Goal: Task Accomplishment & Management: Complete application form

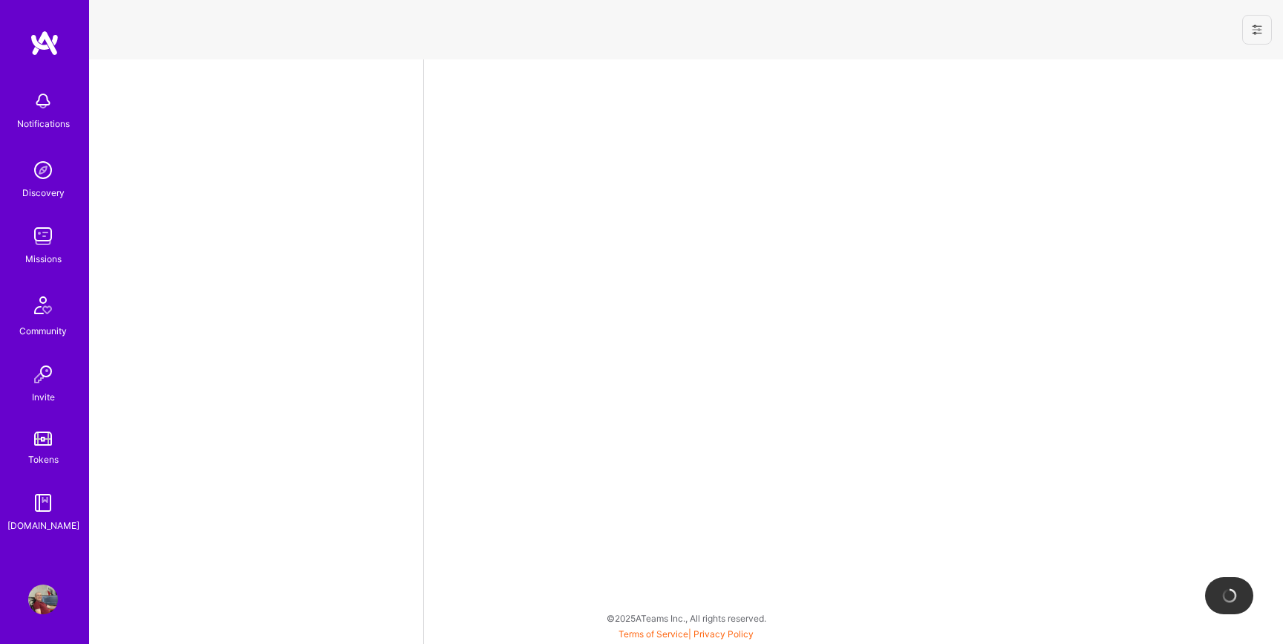
select select "BA"
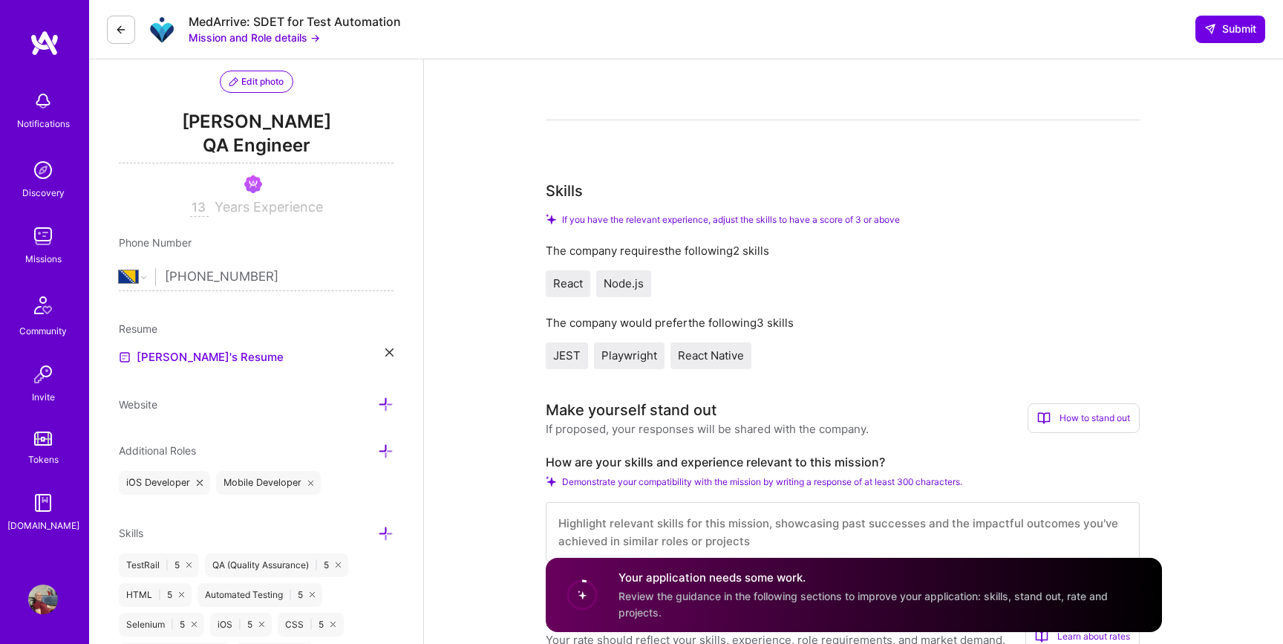
scroll to position [1, 0]
click at [673, 598] on span "Review the guidance in the following sections to improve your application: skil…" at bounding box center [862, 604] width 489 height 28
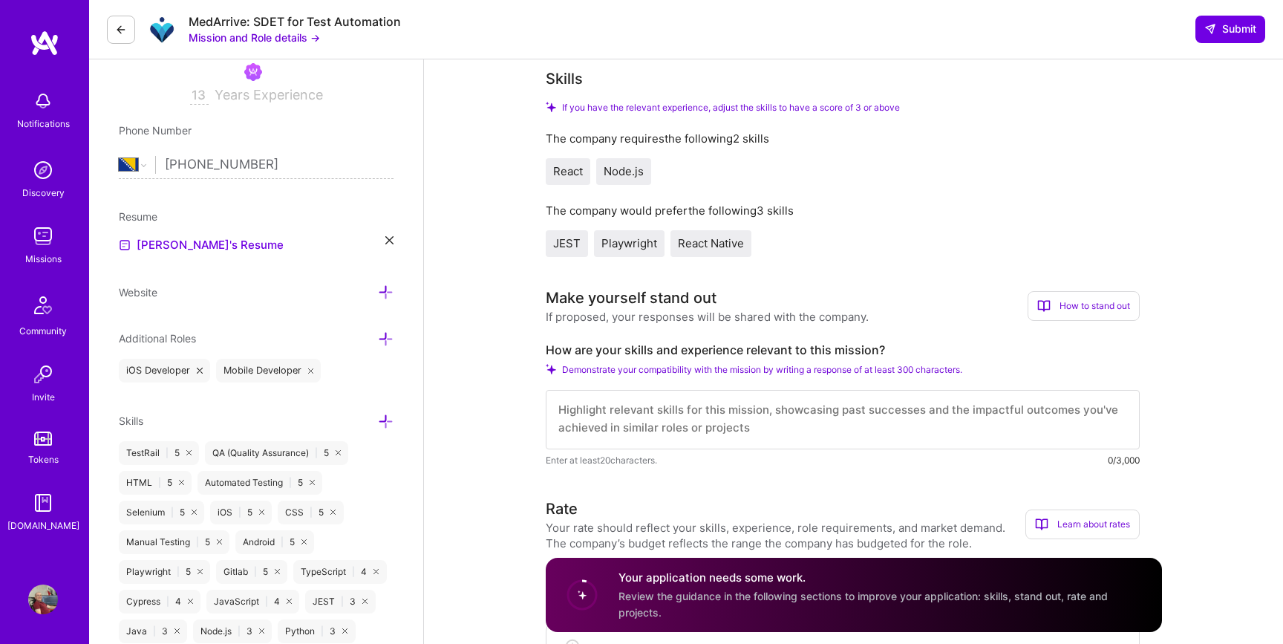
scroll to position [0, 0]
click at [678, 414] on textarea at bounding box center [843, 419] width 594 height 59
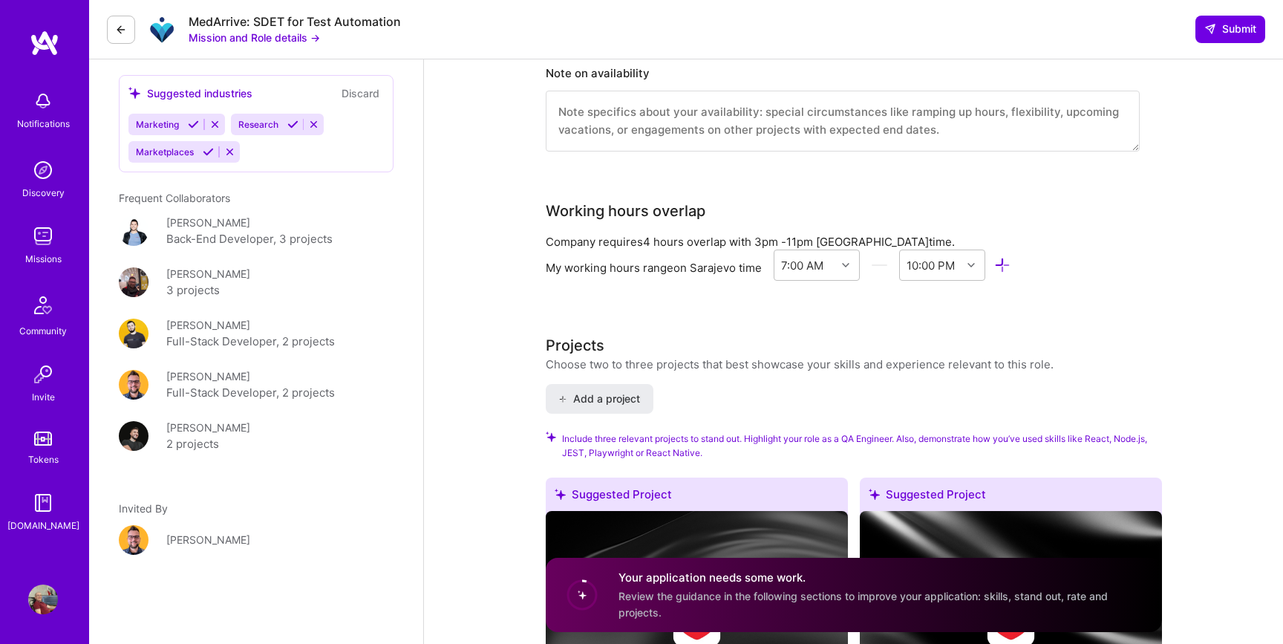
scroll to position [1261, 0]
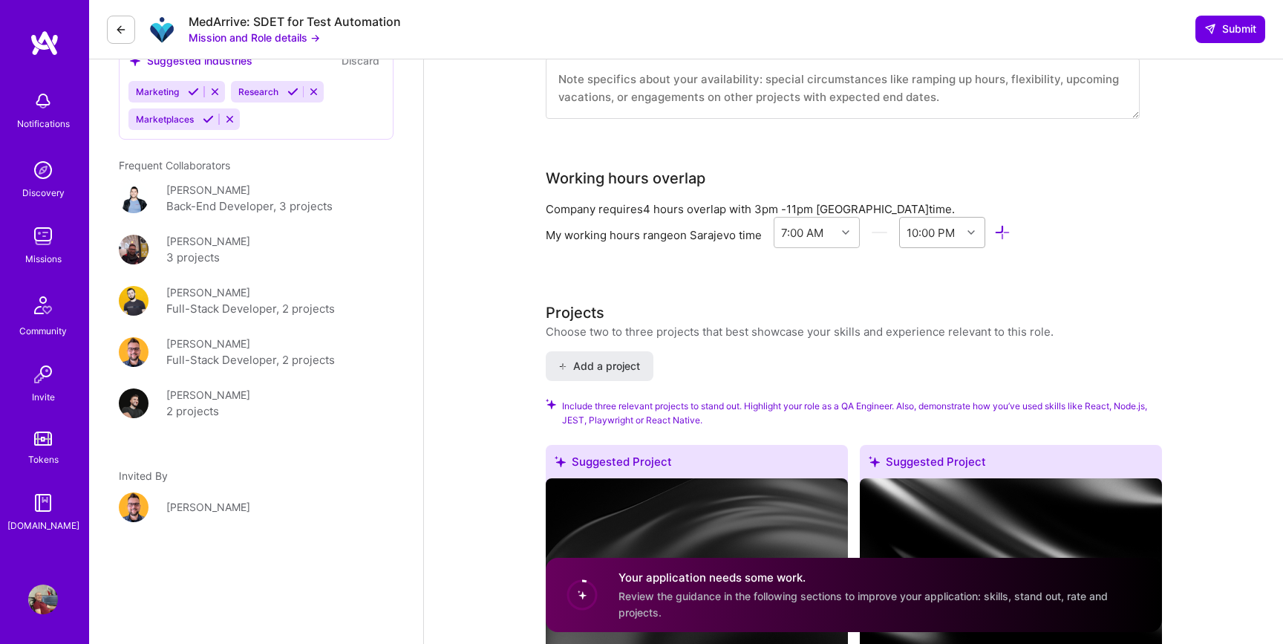
click at [975, 232] on icon at bounding box center [970, 232] width 7 height 7
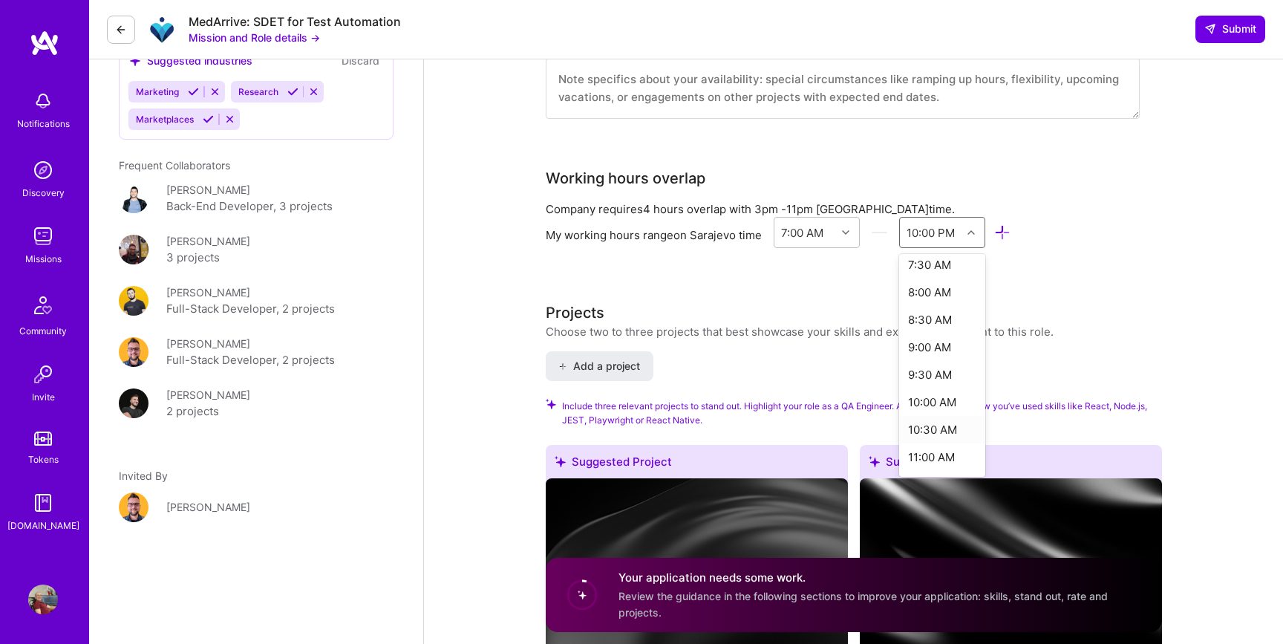
scroll to position [45, 0]
click at [944, 441] on div "11:00 AM" at bounding box center [942, 445] width 87 height 27
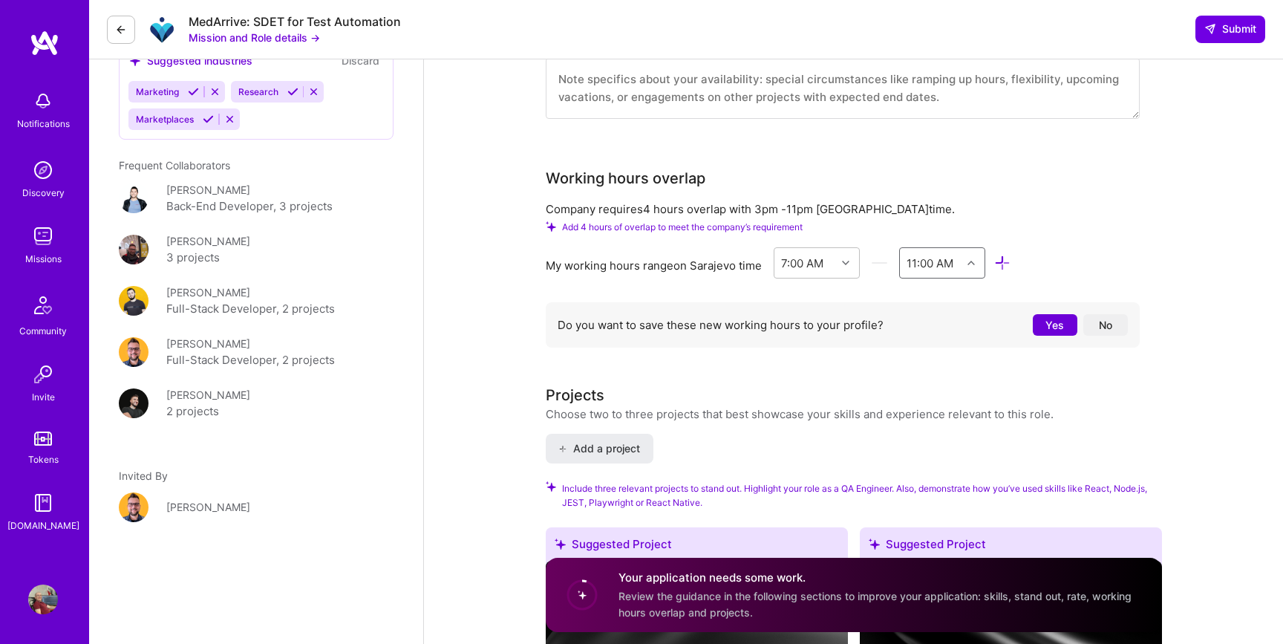
click at [945, 264] on div "11:00 AM" at bounding box center [930, 263] width 47 height 16
click at [938, 431] on div "10:00 PM" at bounding box center [942, 434] width 87 height 27
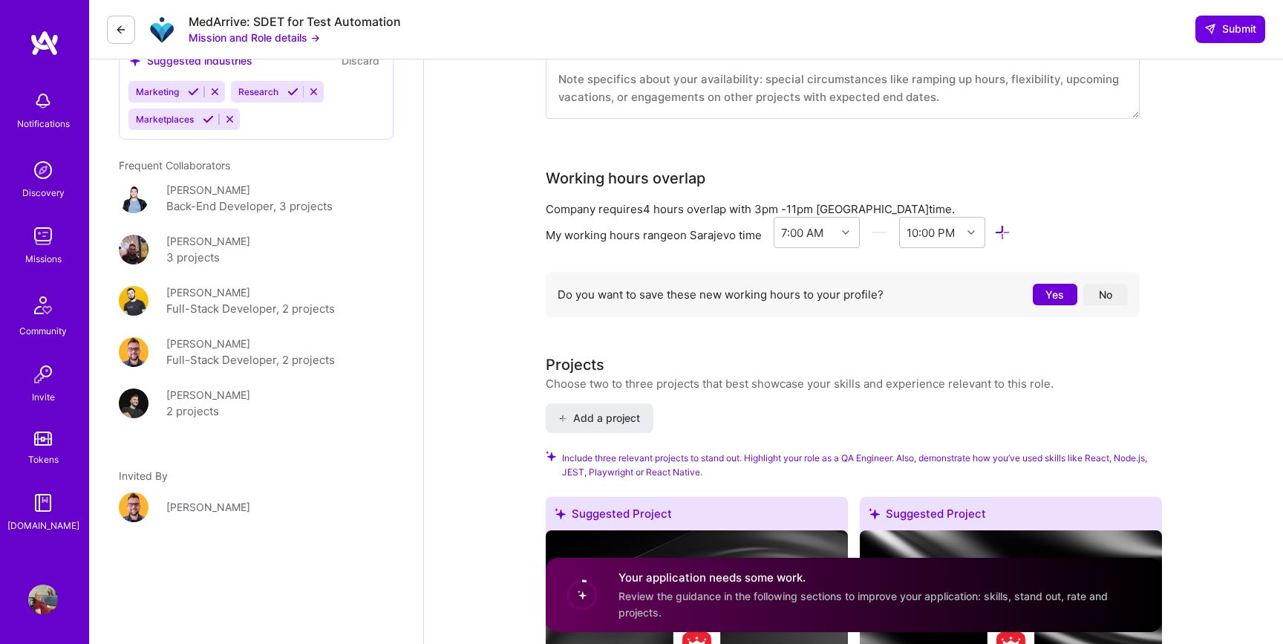
click at [1048, 290] on button "Yes" at bounding box center [1055, 295] width 45 height 22
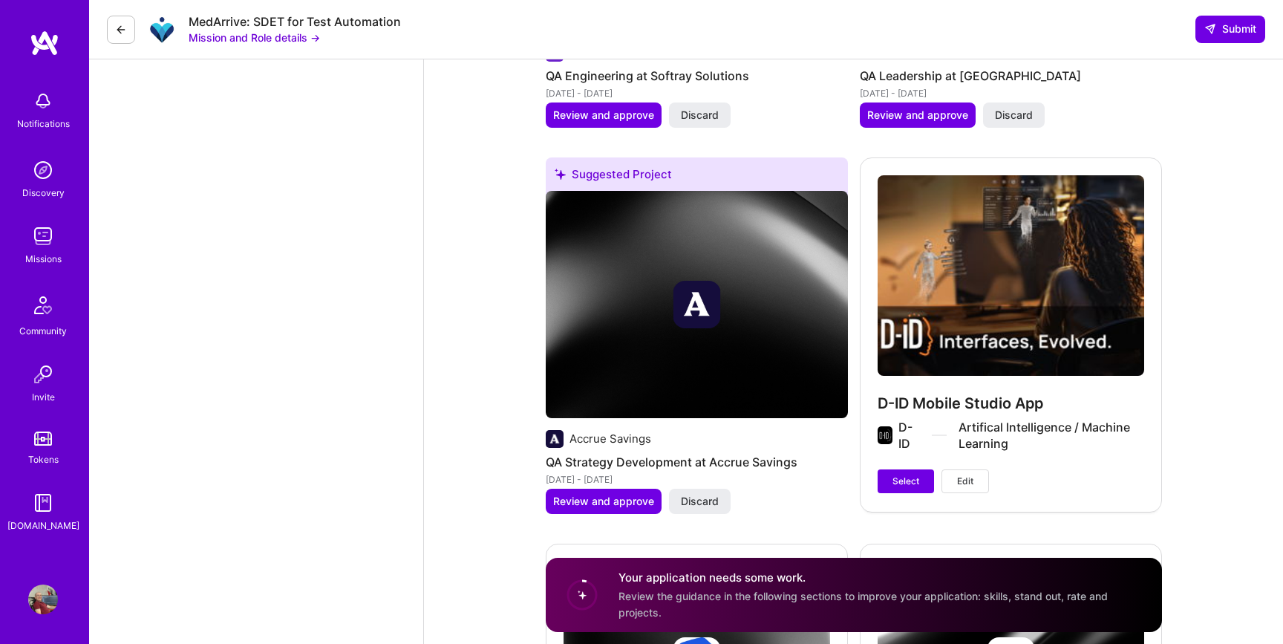
scroll to position [2751, 0]
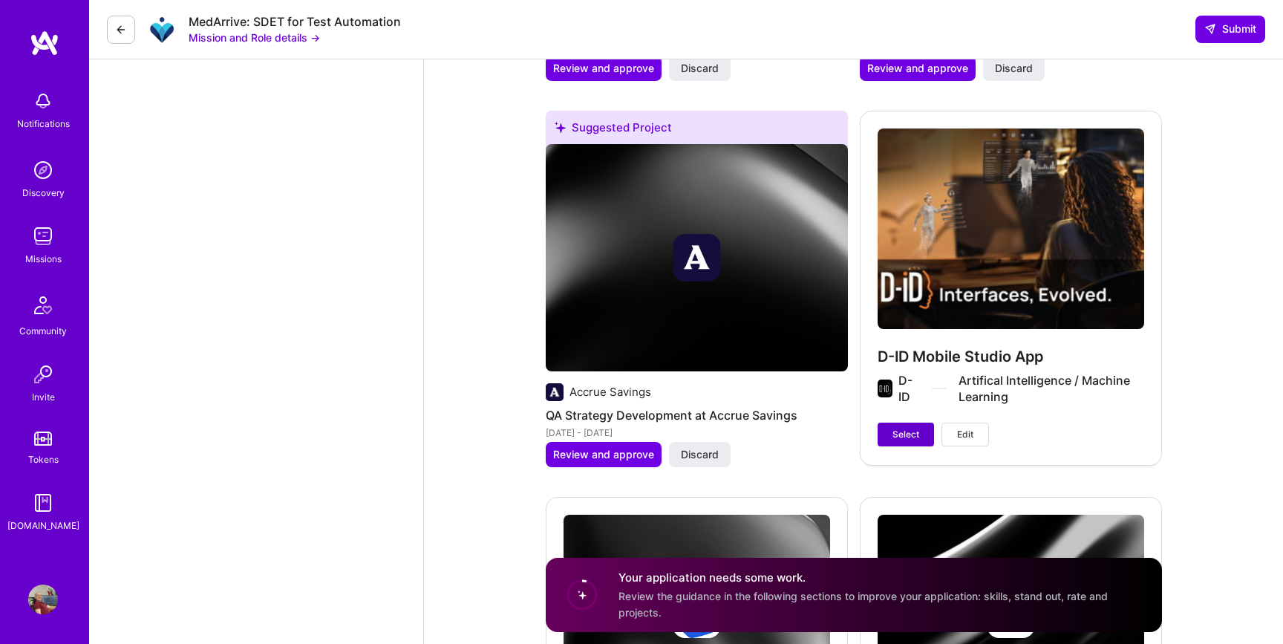
click at [909, 433] on span "Select" at bounding box center [905, 434] width 27 height 13
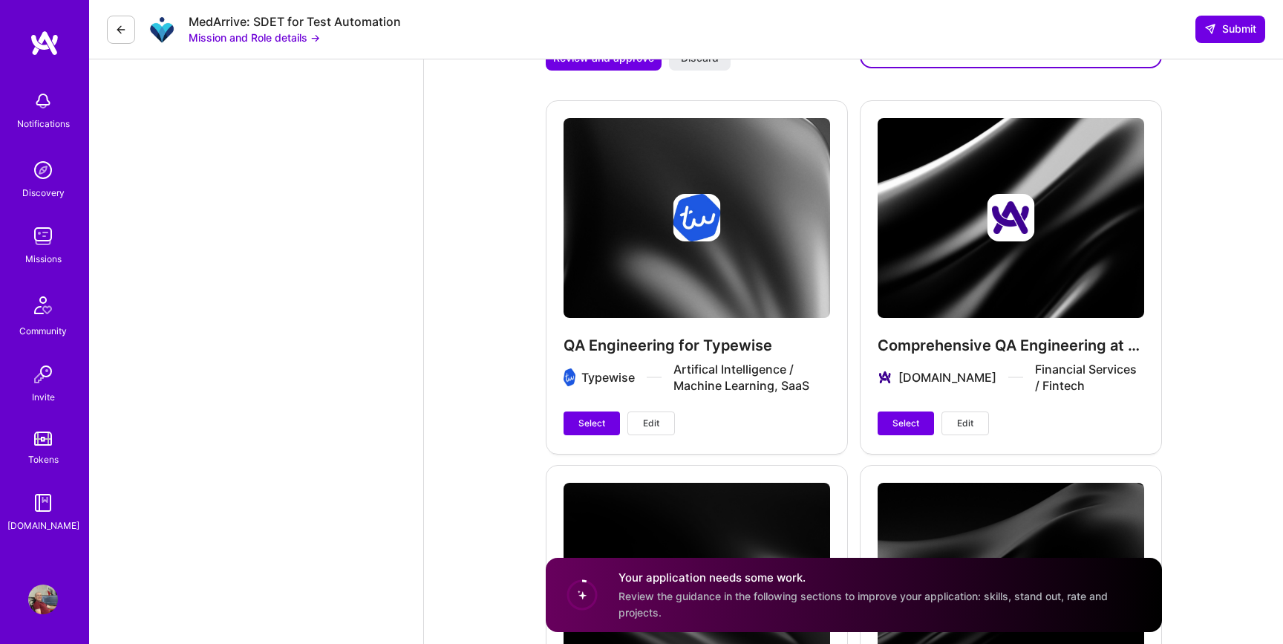
scroll to position [3184, 0]
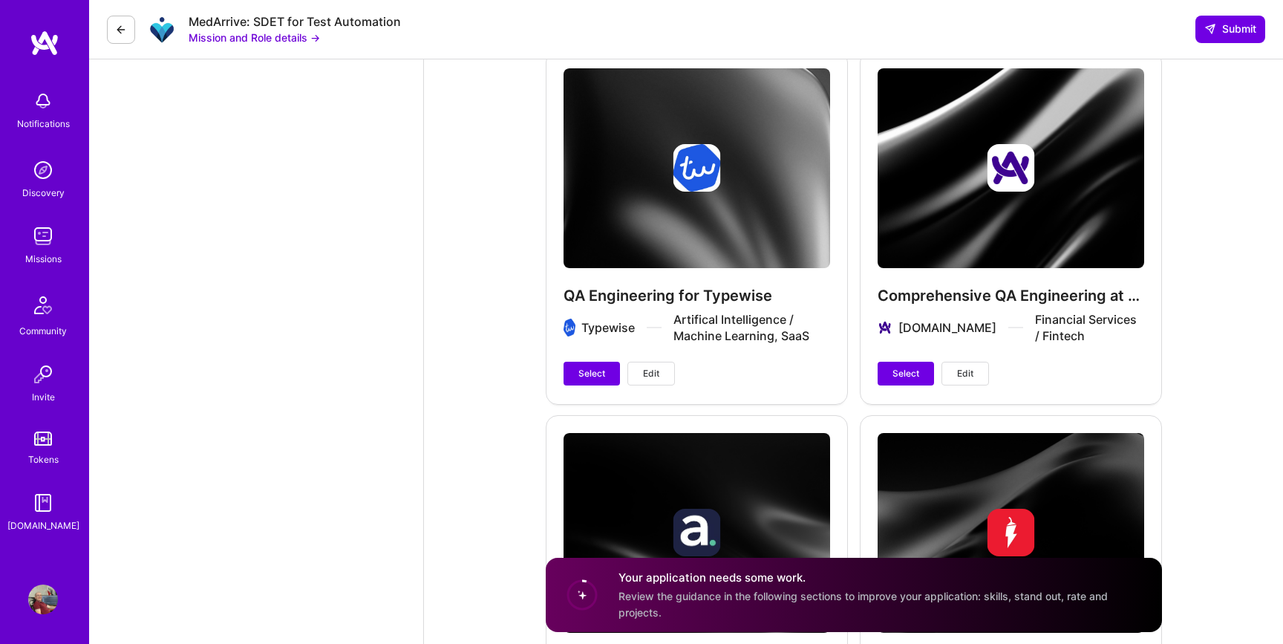
drag, startPoint x: 901, startPoint y: 356, endPoint x: 849, endPoint y: 419, distance: 81.7
click at [849, 419] on div "Suggested Project Ministry of Programming Automated Testing for Naga Trading Ap…" at bounding box center [854, 428] width 616 height 3840
click at [587, 372] on span "Select" at bounding box center [591, 373] width 27 height 13
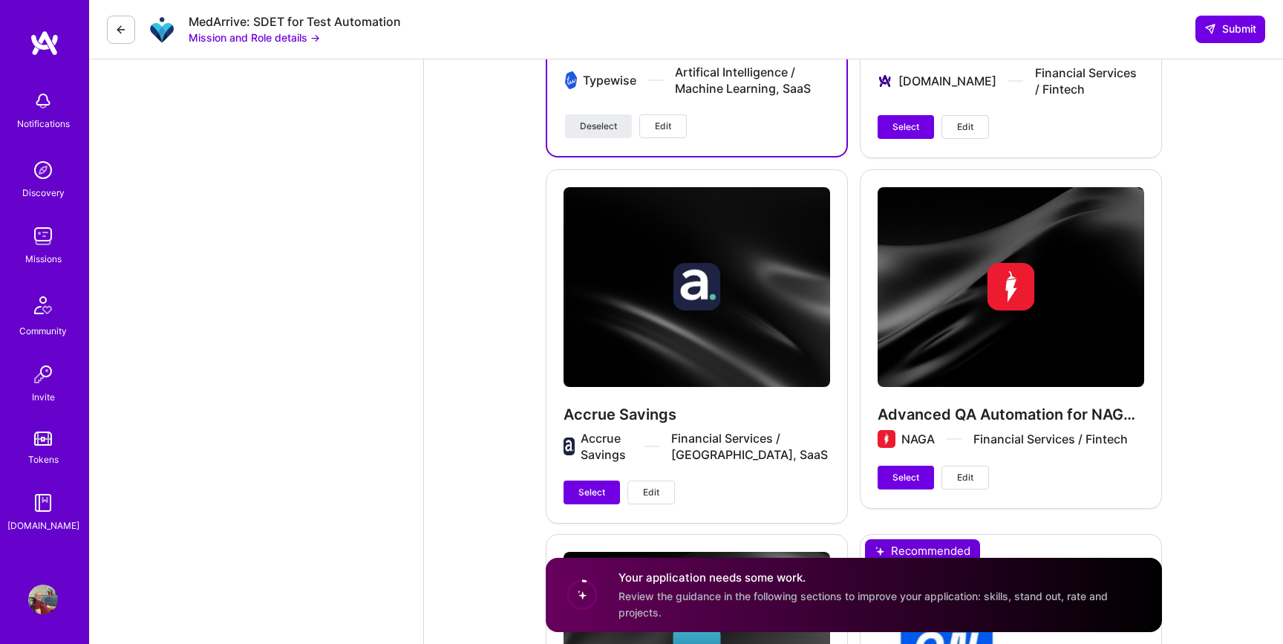
scroll to position [3484, 0]
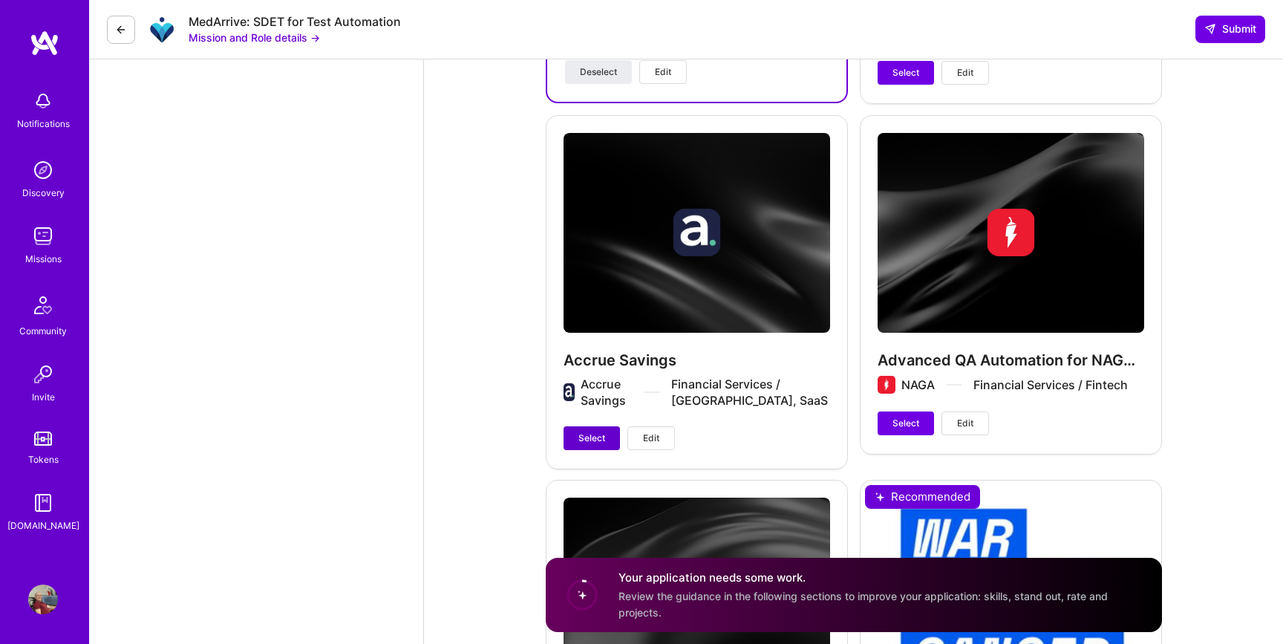
click at [598, 444] on span "Select" at bounding box center [591, 437] width 27 height 13
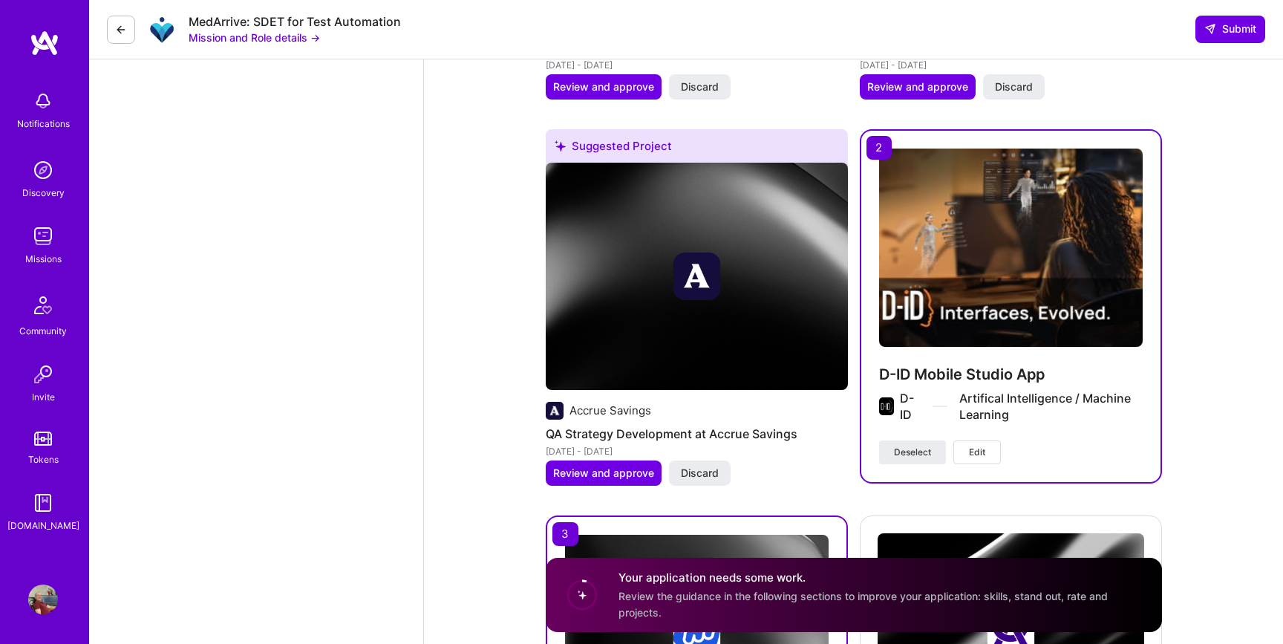
scroll to position [2742, 0]
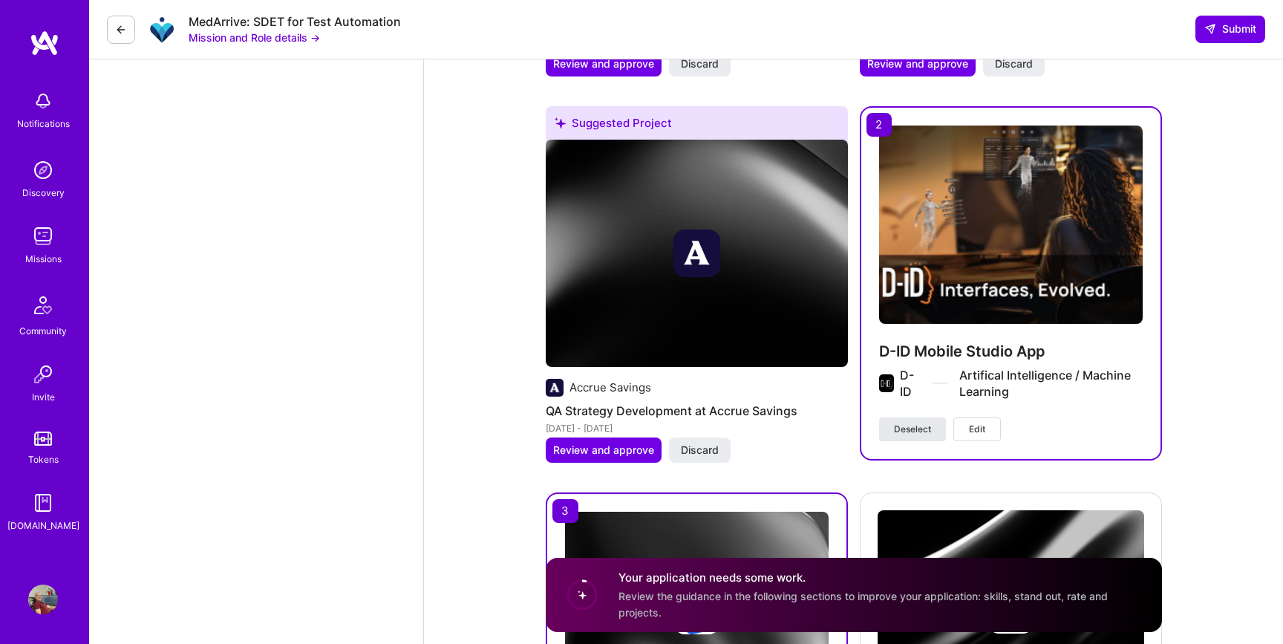
click at [921, 430] on span "Deselect" at bounding box center [912, 428] width 37 height 13
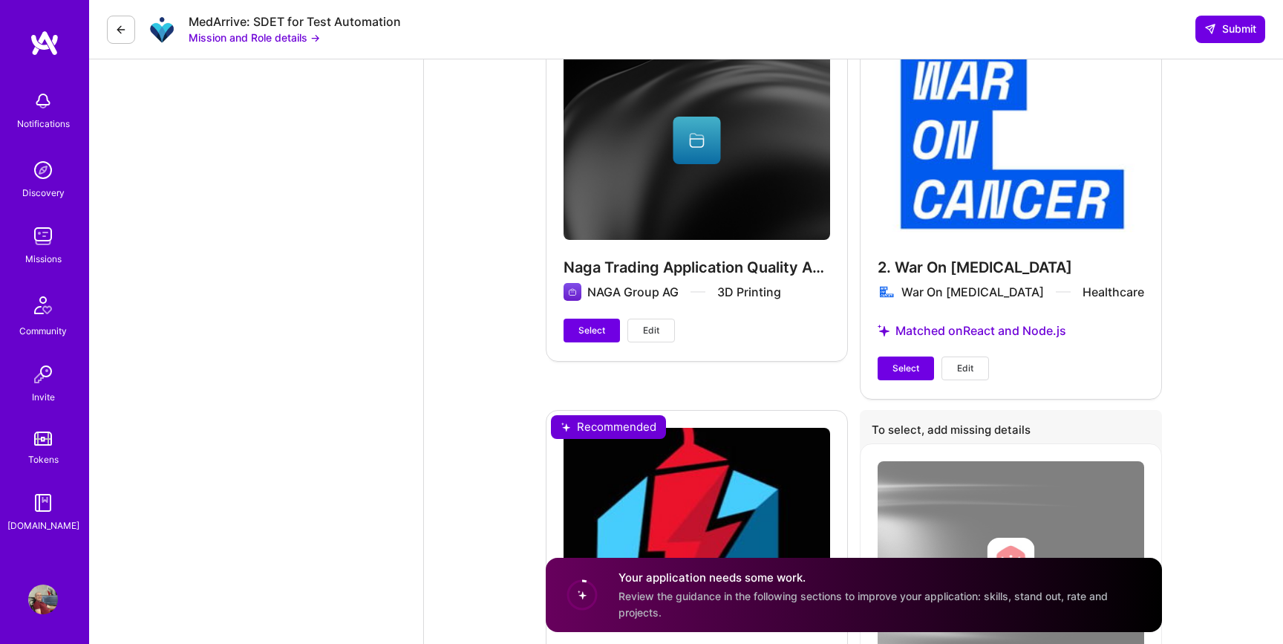
scroll to position [3968, 0]
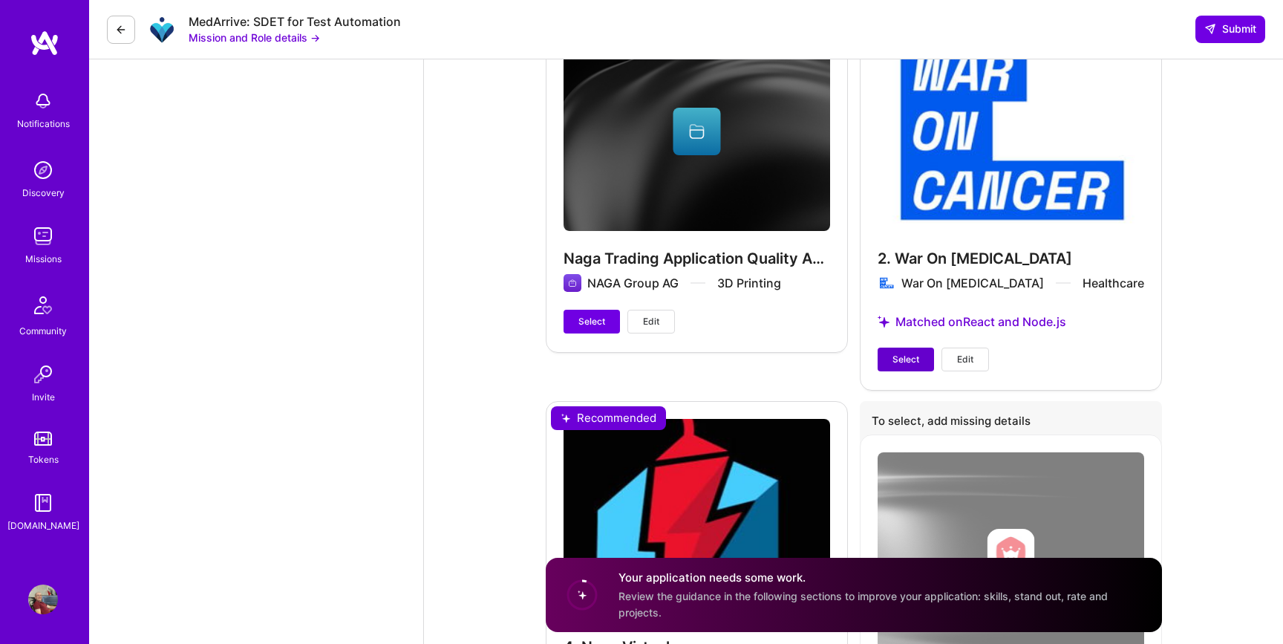
click at [907, 353] on span "Select" at bounding box center [905, 359] width 27 height 13
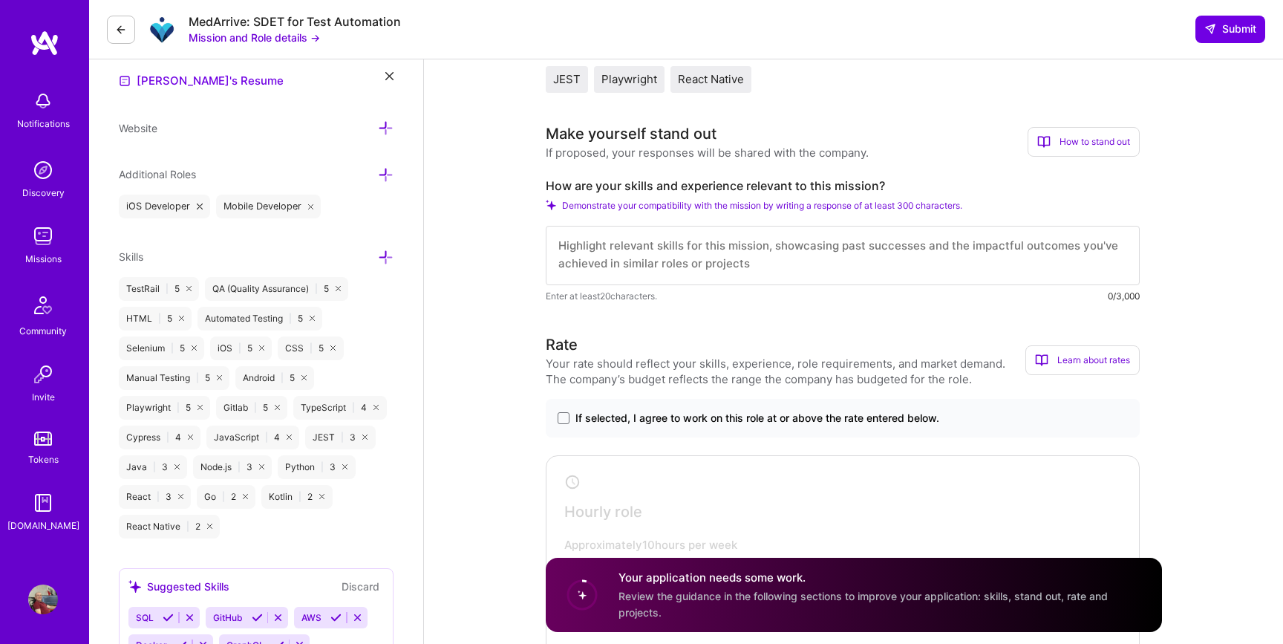
scroll to position [356, 0]
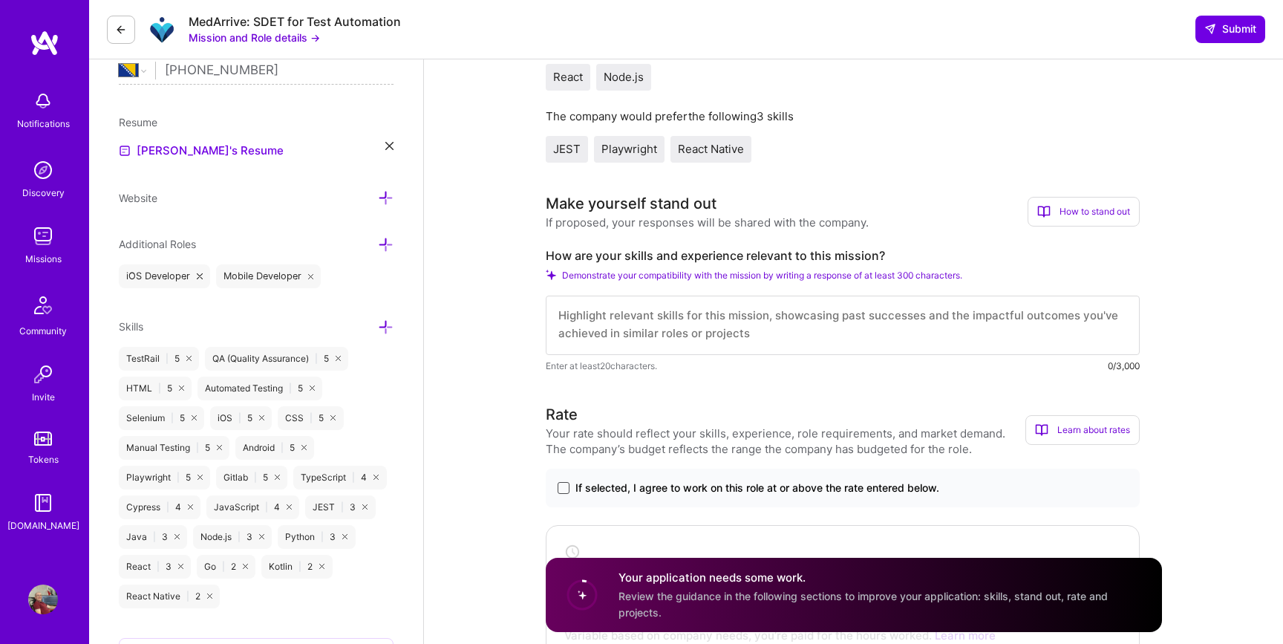
click at [562, 490] on span at bounding box center [564, 488] width 12 height 12
click at [0, 0] on input "If selected, I agree to work on this role at or above the rate entered below." at bounding box center [0, 0] width 0 height 0
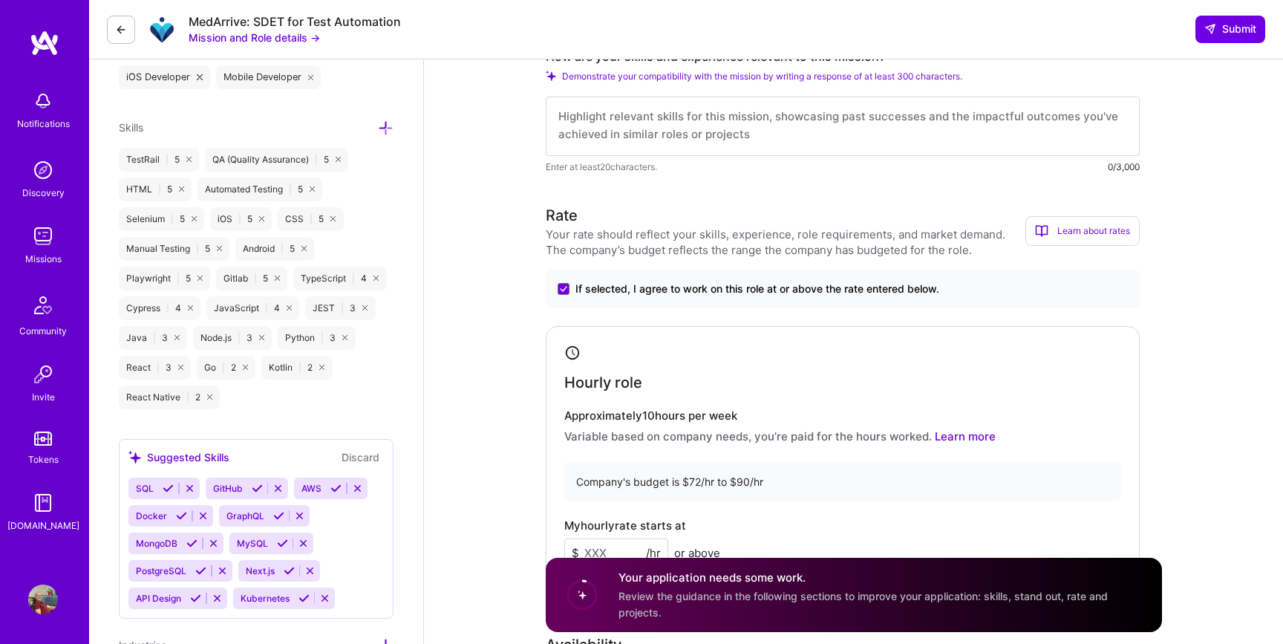
scroll to position [659, 0]
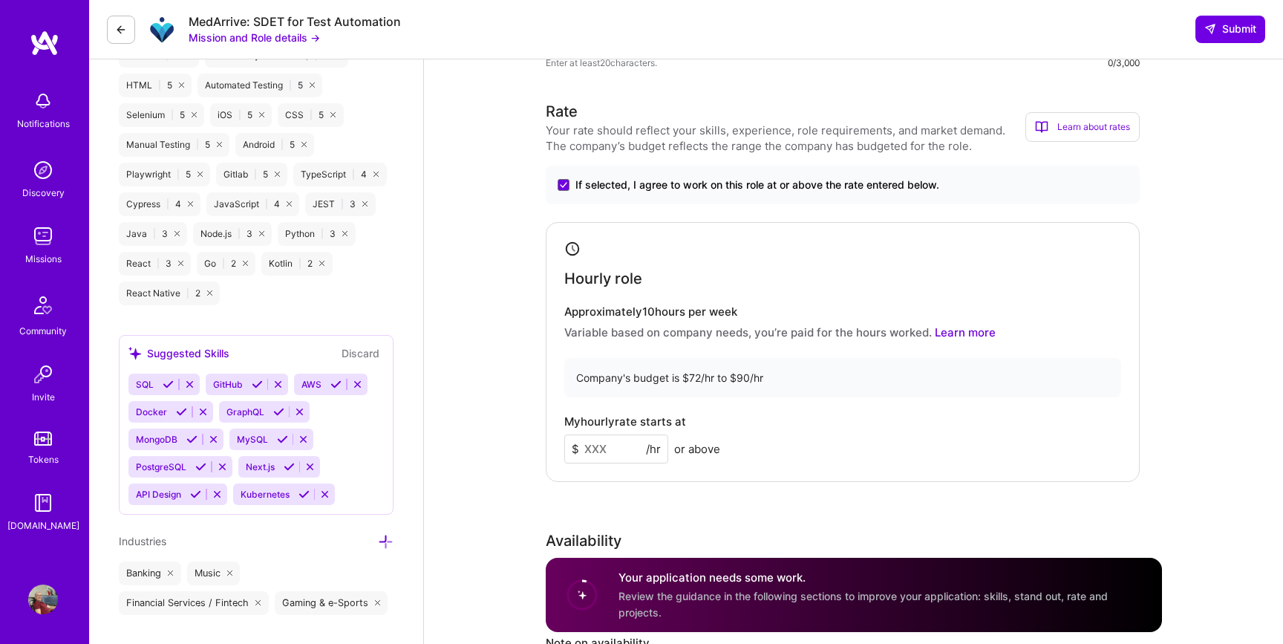
click at [610, 451] on input at bounding box center [616, 448] width 104 height 29
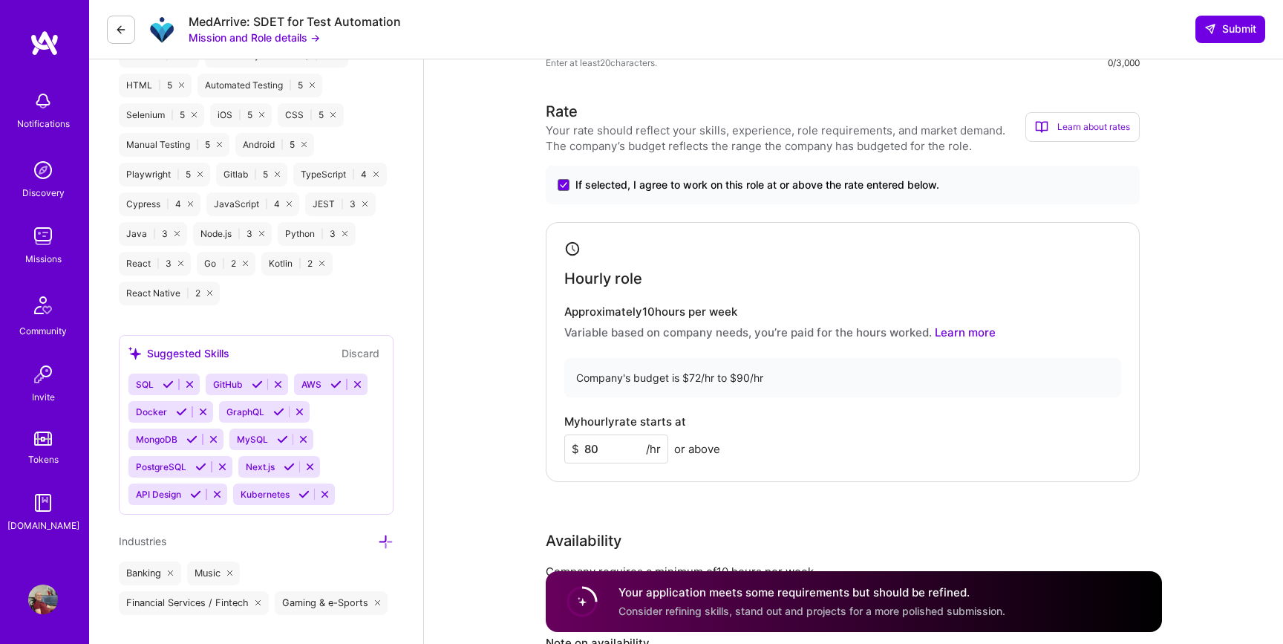
click at [812, 457] on div "My hourly rate starts at $ 80 /hr or above" at bounding box center [842, 439] width 557 height 48
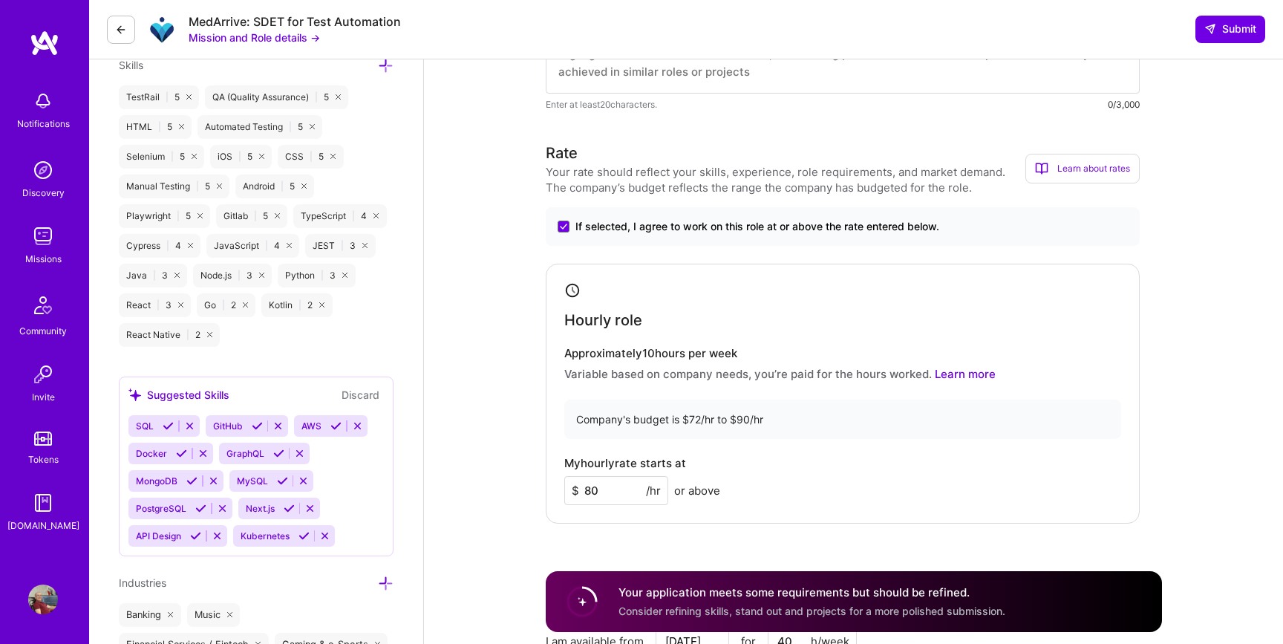
scroll to position [617, 0]
click at [598, 493] on input "80" at bounding box center [616, 491] width 104 height 29
type input "8"
type input "79"
click at [809, 450] on div "Hourly role Approximately 10 hours per week Variable based on company needs, yo…" at bounding box center [843, 394] width 594 height 260
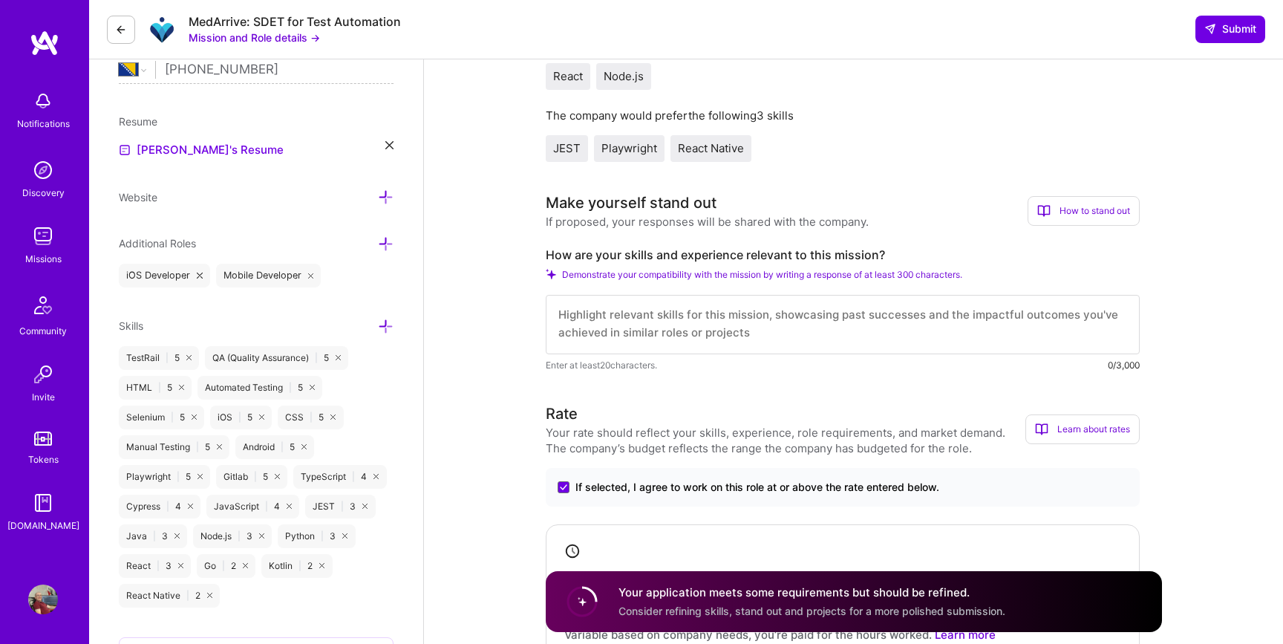
scroll to position [0, 0]
click at [701, 331] on textarea at bounding box center [843, 324] width 594 height 59
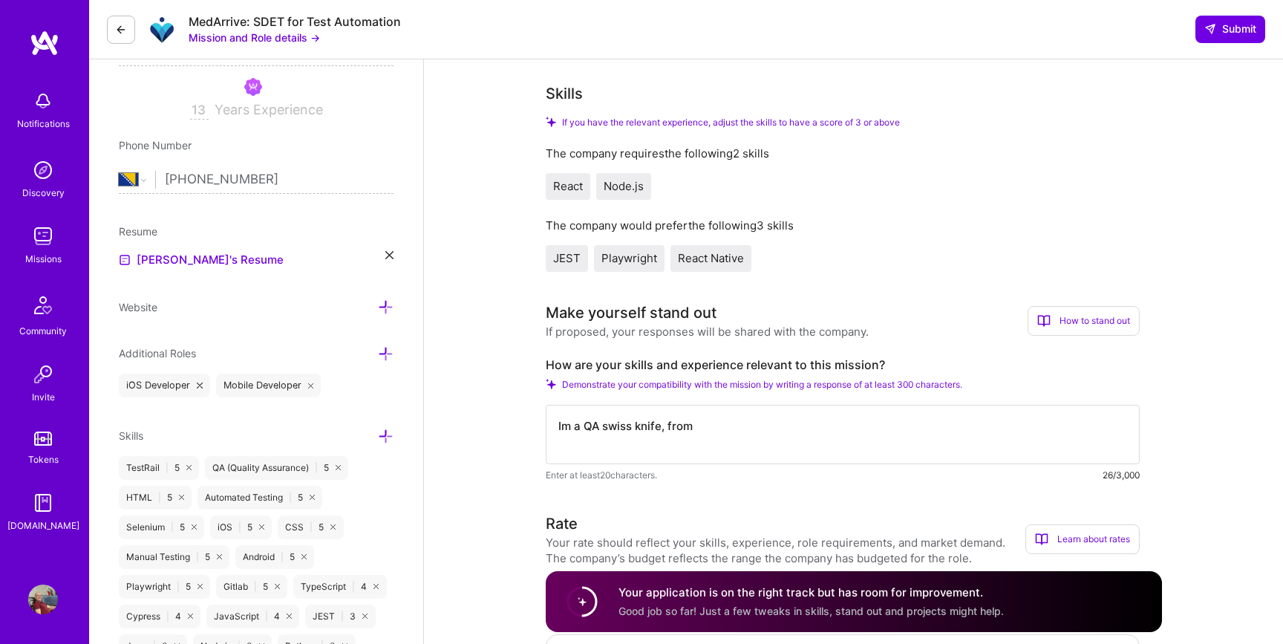
scroll to position [248, 0]
click at [706, 428] on textarea "Im a QA swiss knife, from" at bounding box center [843, 433] width 594 height 59
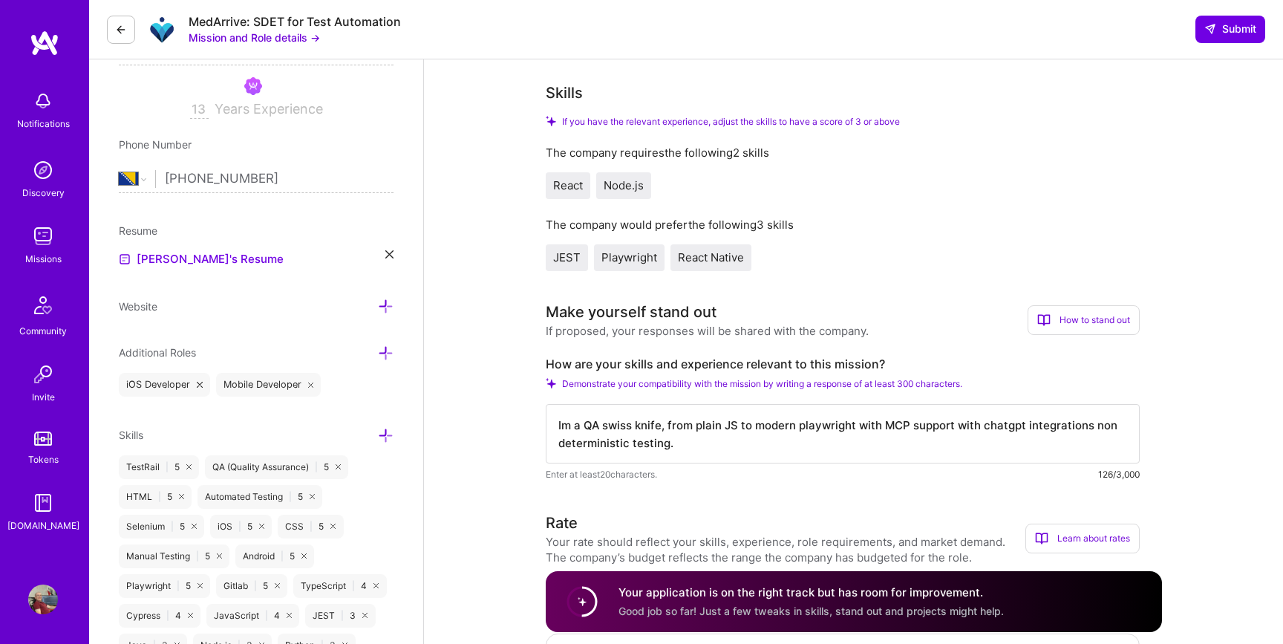
click at [1089, 428] on textarea "Im a QA swiss knife, from plain JS to modern playwright with MCP support with c…" at bounding box center [843, 433] width 594 height 59
click at [825, 443] on textarea "Im a QA swiss knife, from plain JS to modern playwright with MCP support with c…" at bounding box center [843, 433] width 594 height 59
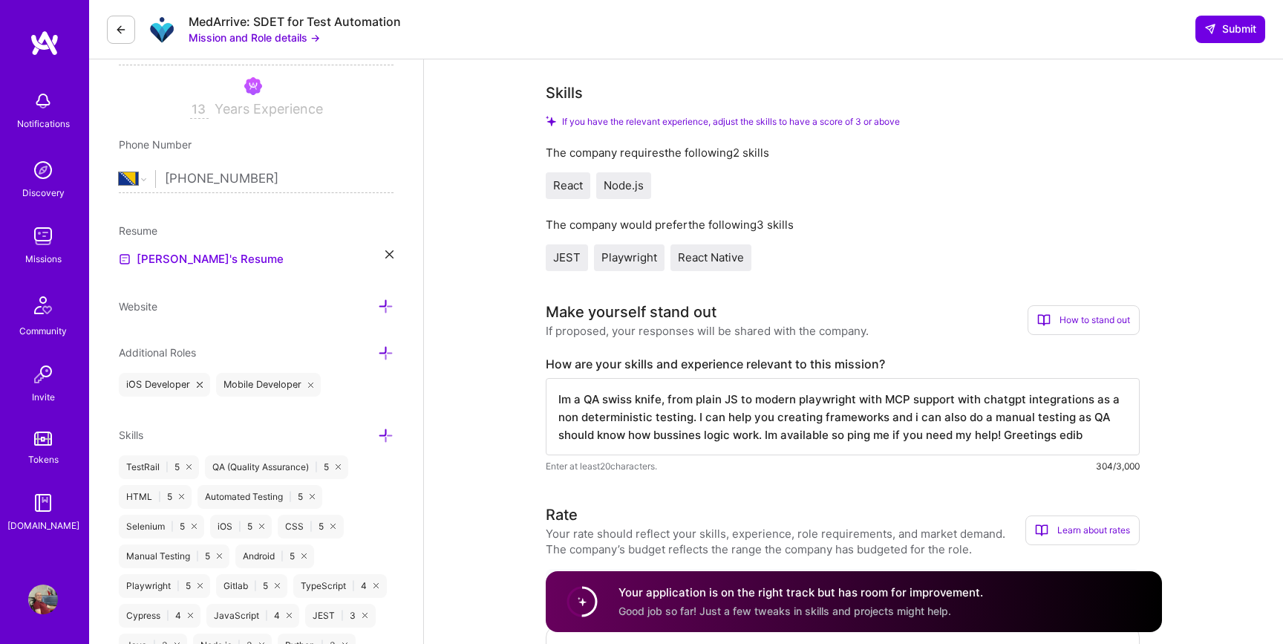
drag, startPoint x: 1089, startPoint y: 437, endPoint x: 527, endPoint y: 385, distance: 564.4
click at [1094, 436] on textarea "Im a QA swiss knife, from plain JS to modern playwright with MCP support with c…" at bounding box center [843, 416] width 594 height 77
drag, startPoint x: 1099, startPoint y: 434, endPoint x: 529, endPoint y: 405, distance: 570.9
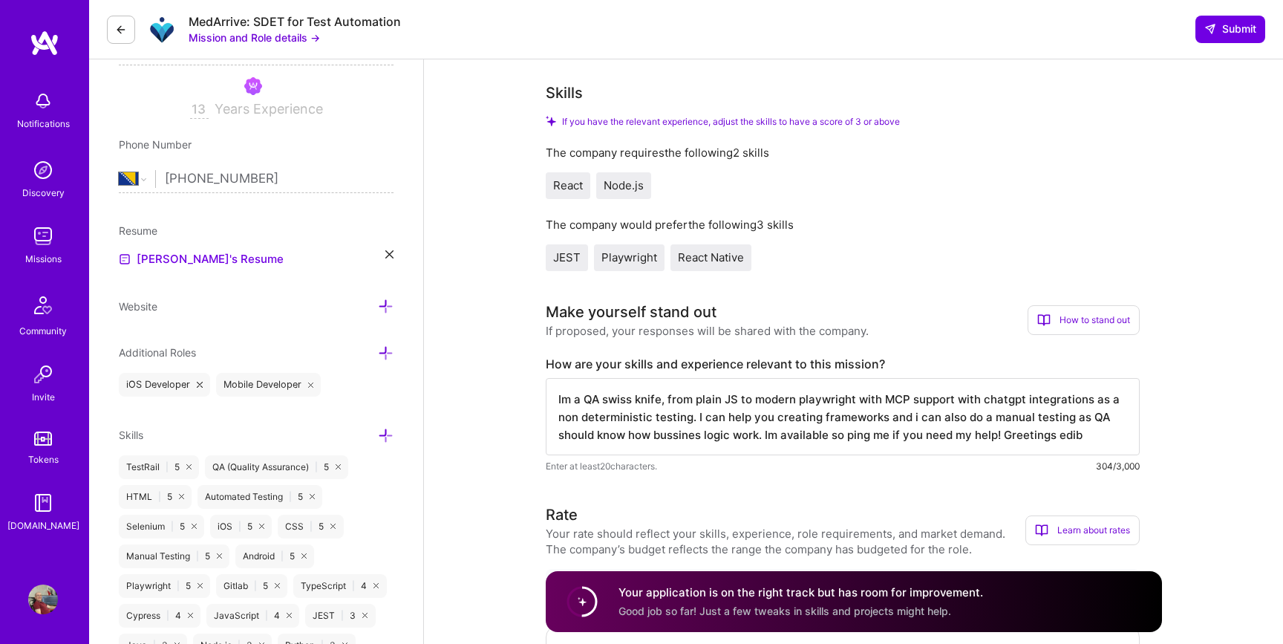
type textarea "Im a QA swiss knife, from plain JS to modern playwright with MCP support with c…"
click at [625, 425] on textarea "Im a QA swiss knife, from plain JS to modern playwright with MCP support with c…" at bounding box center [843, 416] width 594 height 77
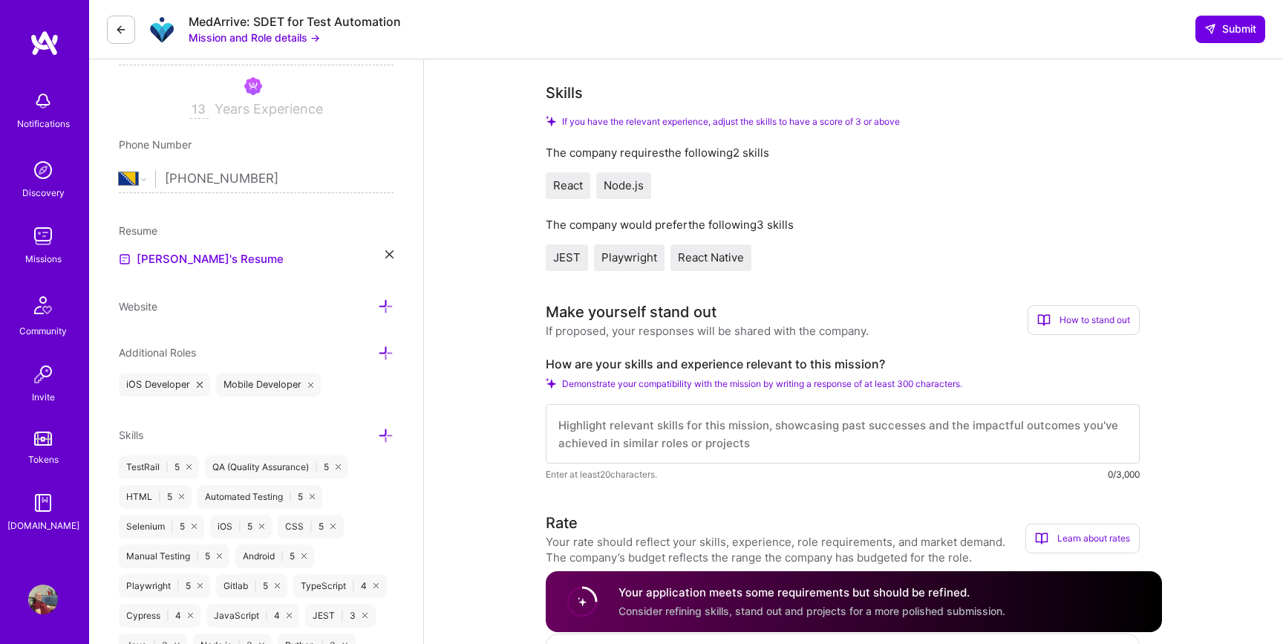
paste textarea "I’m a QA Swiss-knife — from plain JavaScript to modern Playwright with MCP supp…"
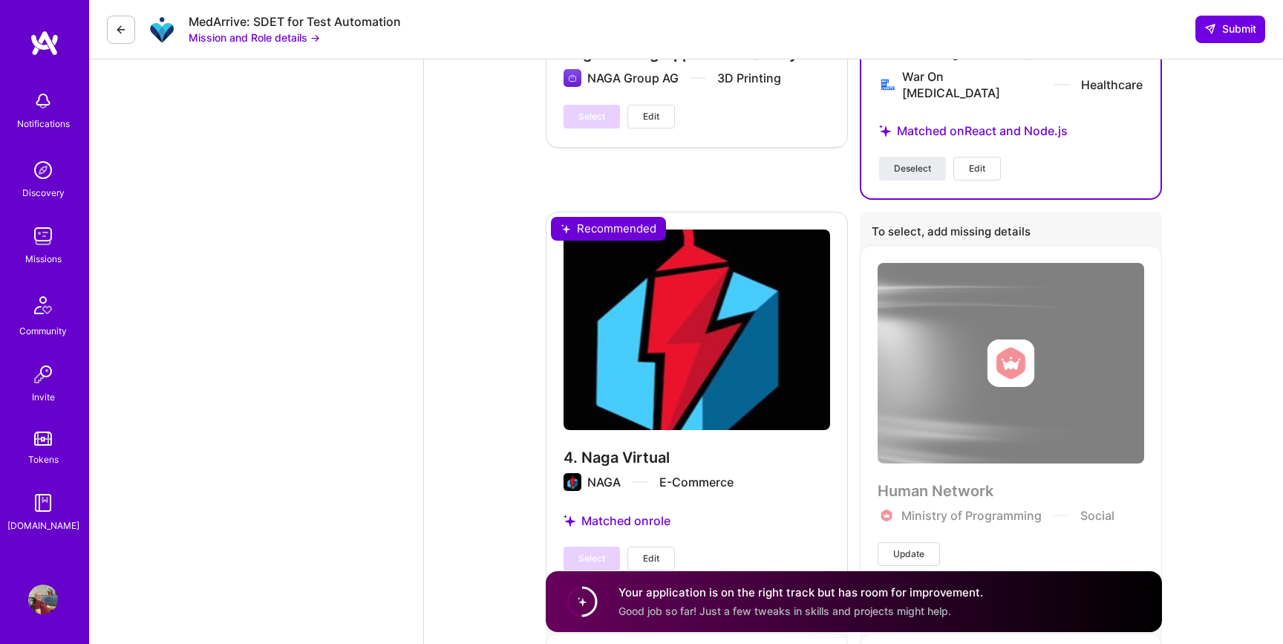
scroll to position [4279, 0]
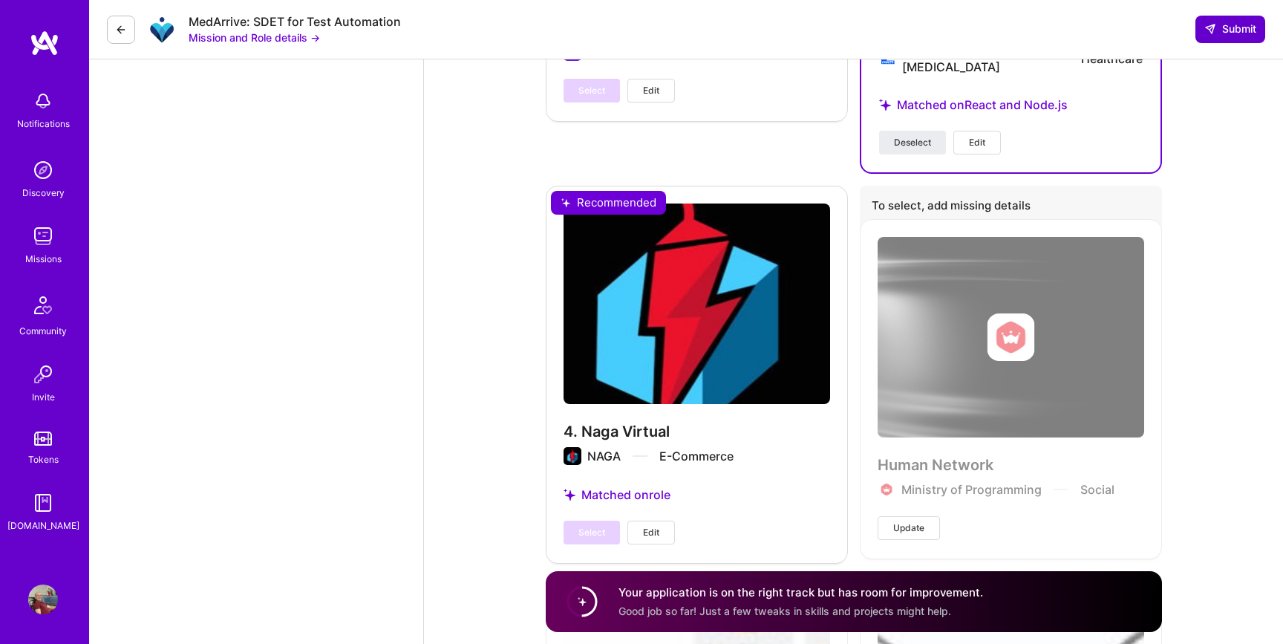
type textarea "I’m a QA Swiss-knife — from plain JavaScript to modern Playwright with MCP supp…"
click at [1241, 30] on span "Submit" at bounding box center [1230, 29] width 52 height 15
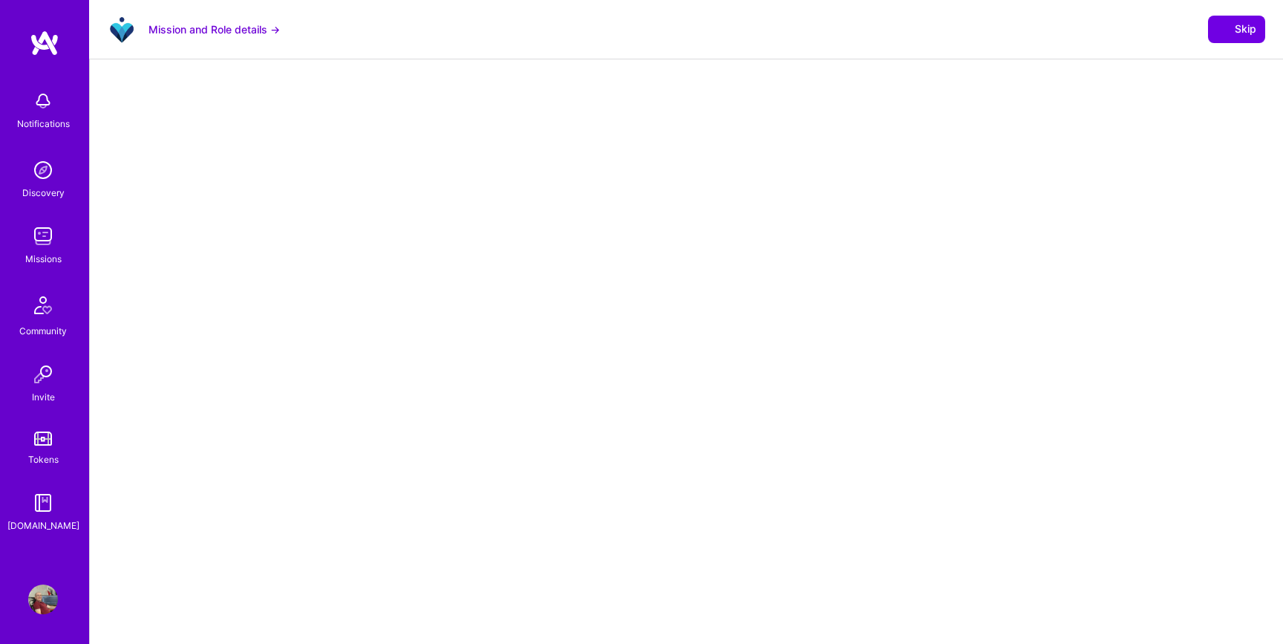
select select "BA"
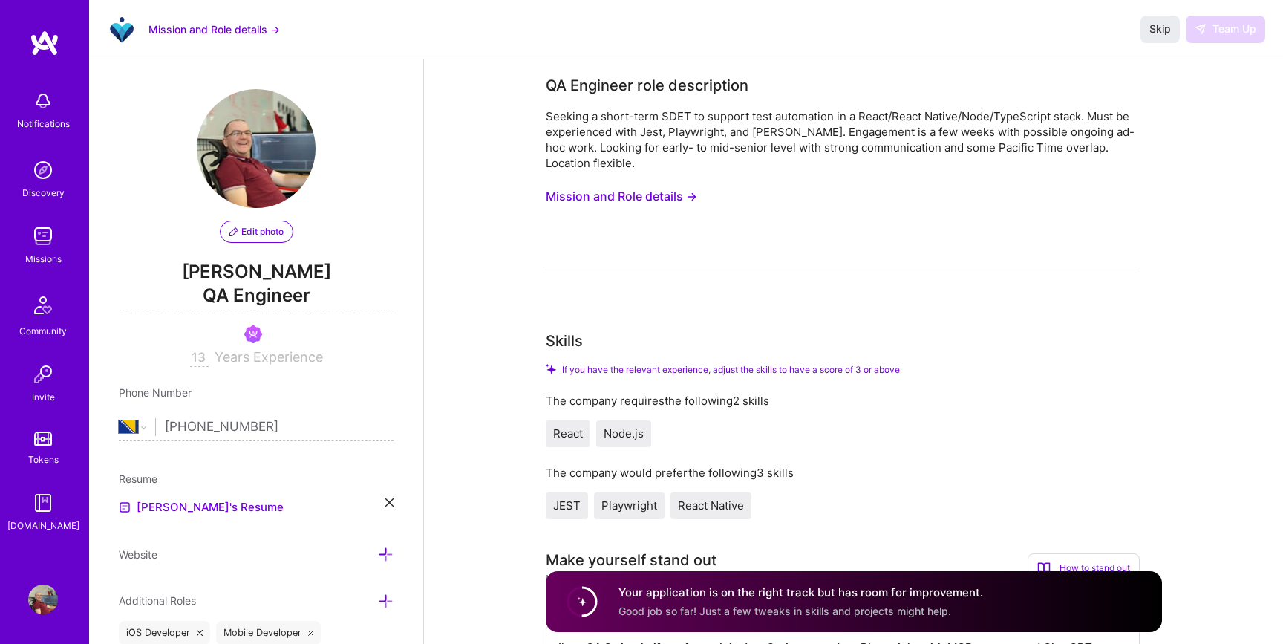
click at [228, 29] on button "Mission and Role details →" at bounding box center [213, 30] width 131 height 16
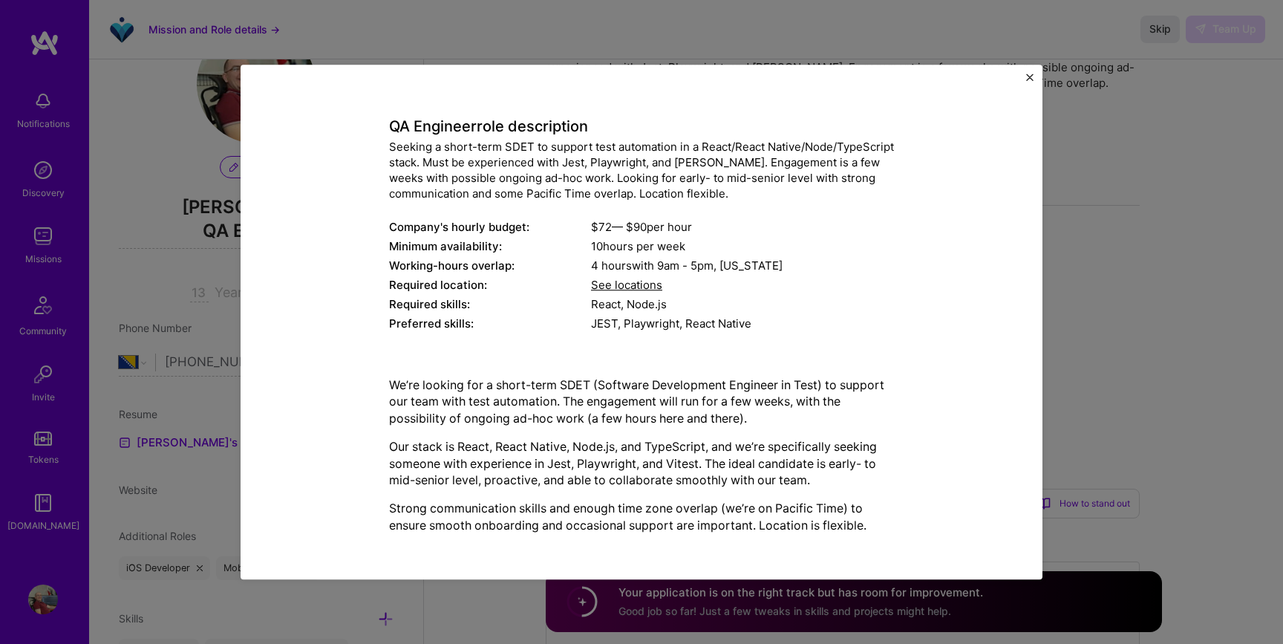
scroll to position [65, 0]
click at [638, 284] on span "See locations" at bounding box center [626, 285] width 71 height 14
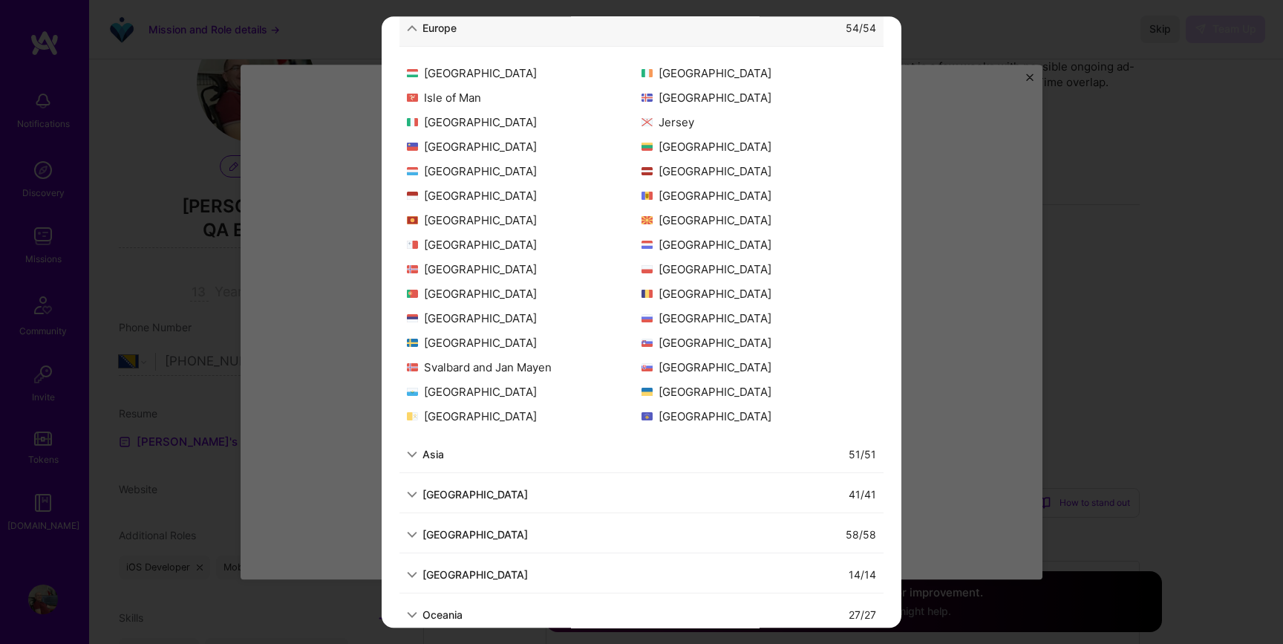
scroll to position [0, 0]
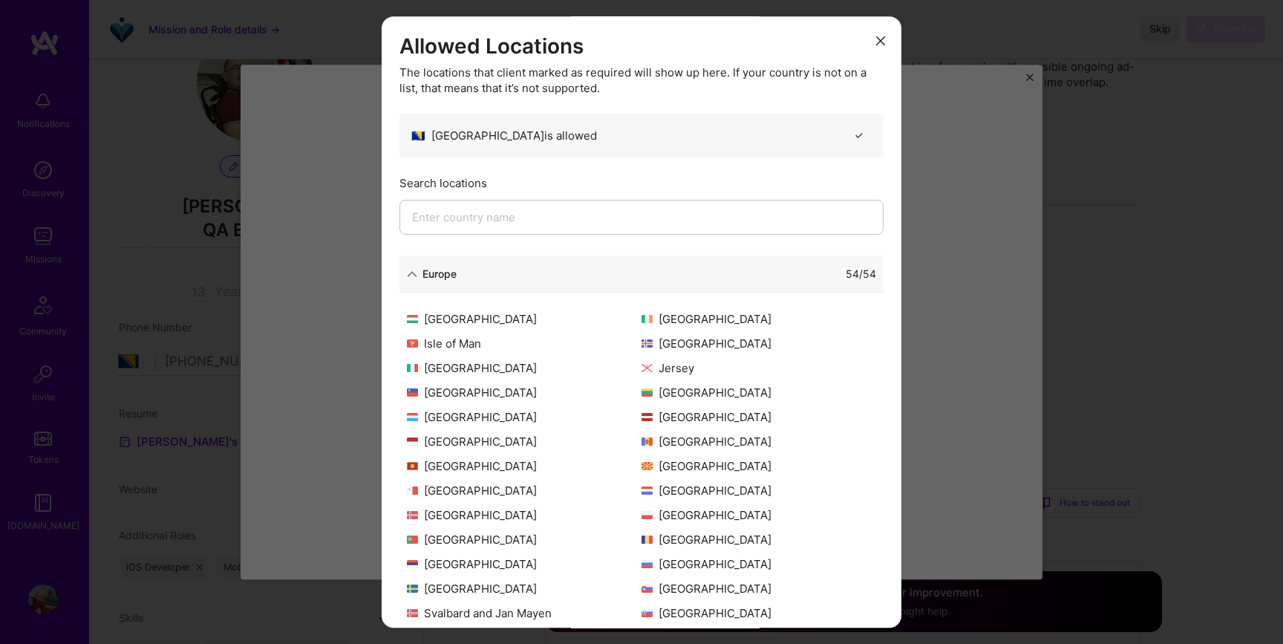
click at [882, 39] on icon "modal" at bounding box center [880, 40] width 9 height 9
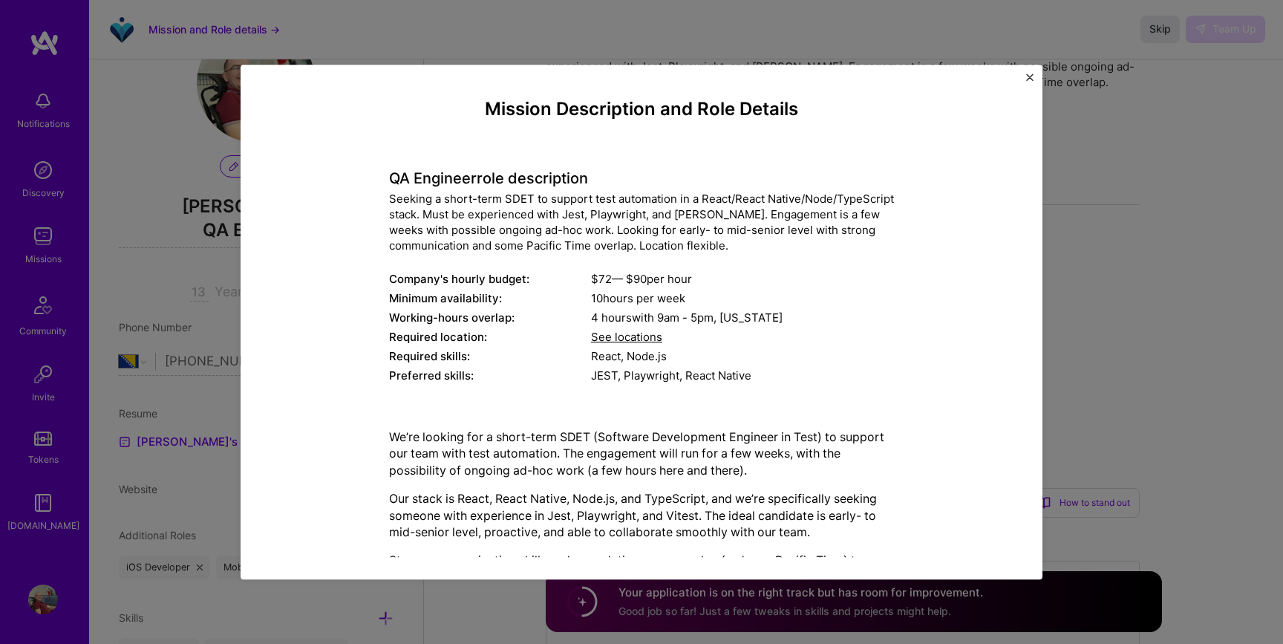
click at [1032, 76] on img "Close" at bounding box center [1029, 77] width 7 height 7
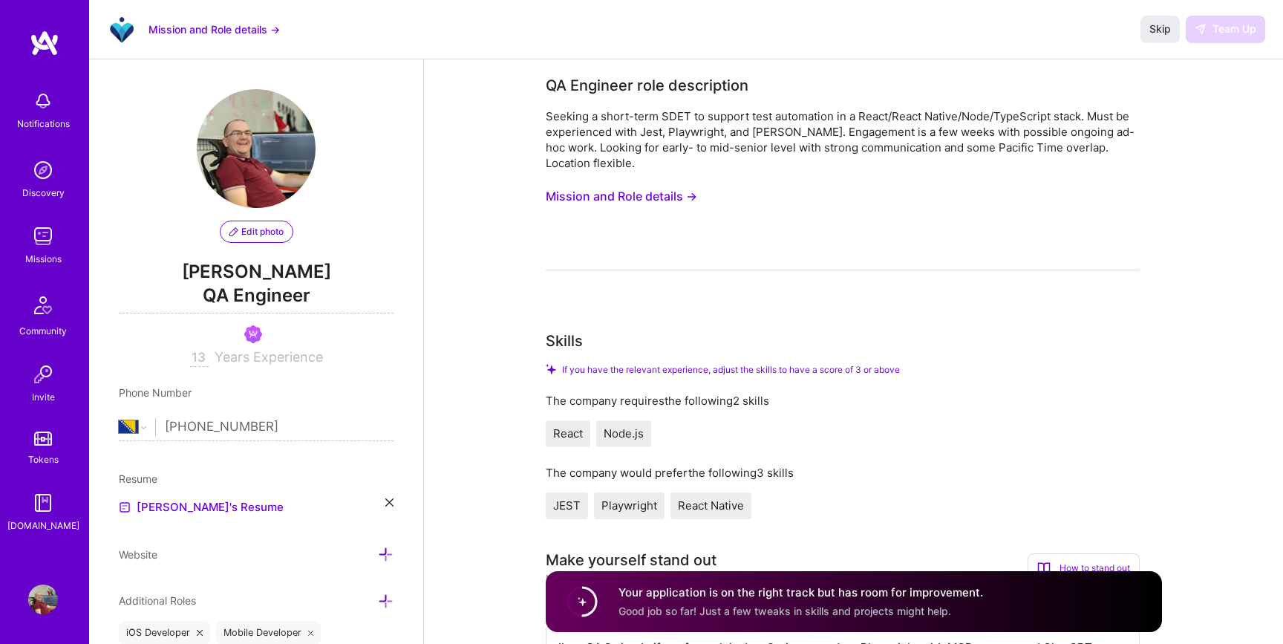
click at [41, 113] on img at bounding box center [43, 101] width 30 height 30
click at [38, 241] on img at bounding box center [43, 236] width 30 height 30
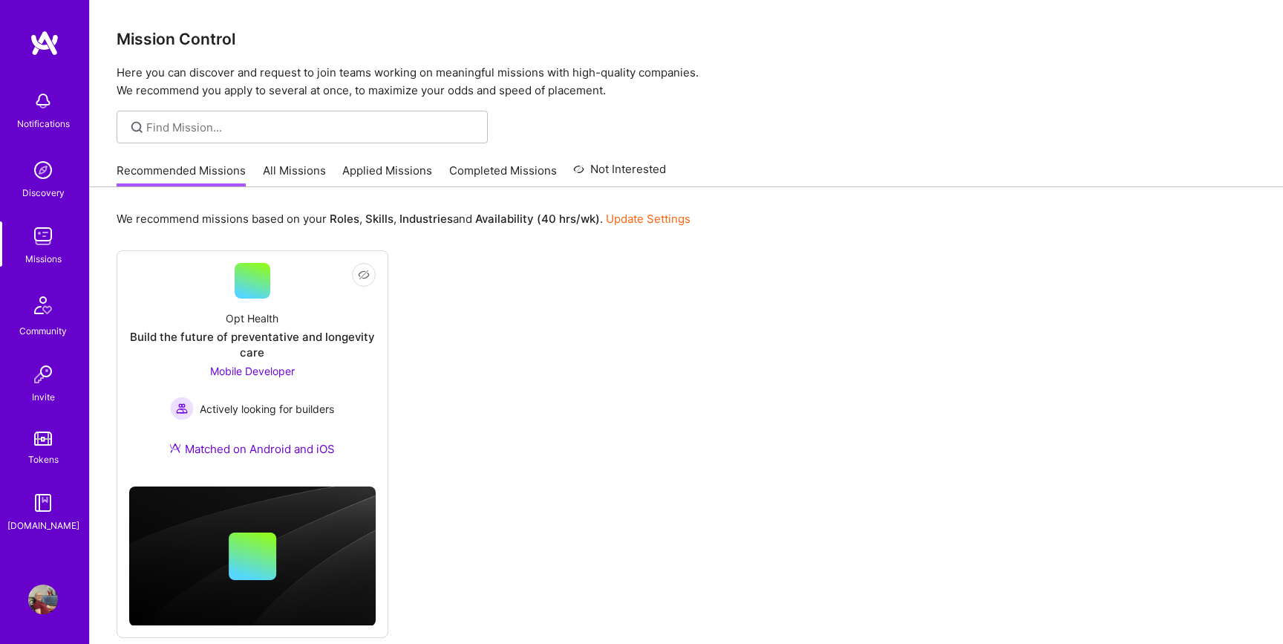
click at [287, 167] on link "All Missions" at bounding box center [294, 175] width 63 height 25
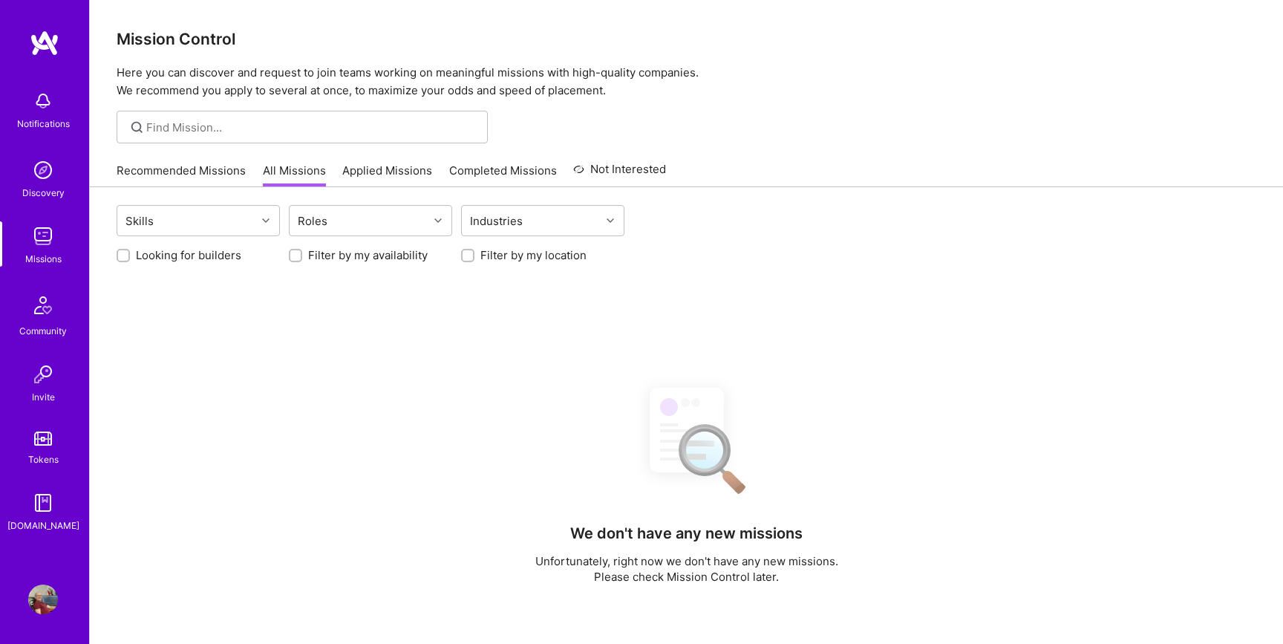
click at [398, 168] on link "Applied Missions" at bounding box center [387, 175] width 90 height 25
